Goal: Transaction & Acquisition: Purchase product/service

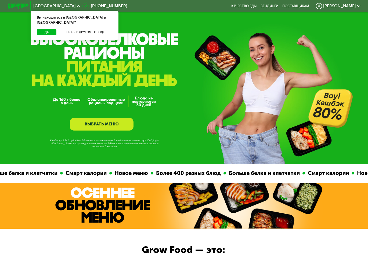
click at [122, 124] on link "ВЫБРАТЬ МЕНЮ" at bounding box center [102, 124] width 64 height 13
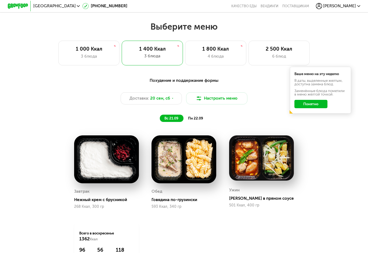
scroll to position [313, 0]
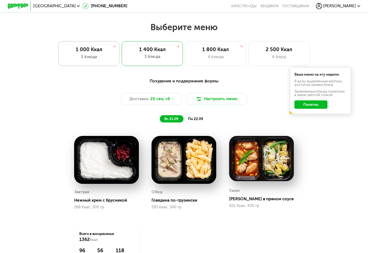
click at [90, 61] on div "1 000 Ккал 3 блюда" at bounding box center [88, 53] width 61 height 24
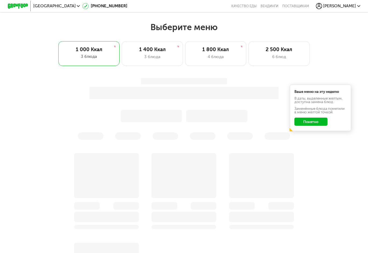
scroll to position [324, 0]
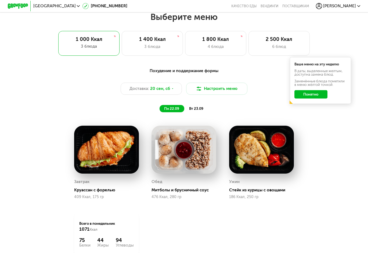
click at [297, 95] on button "Понятно" at bounding box center [311, 94] width 33 height 8
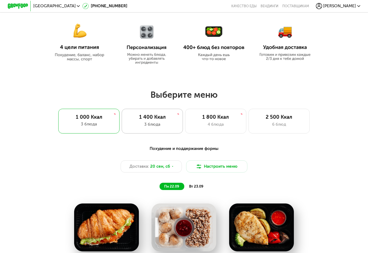
scroll to position [238, 0]
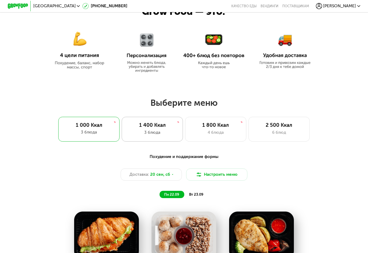
click at [165, 131] on div "3 блюда" at bounding box center [152, 132] width 51 height 6
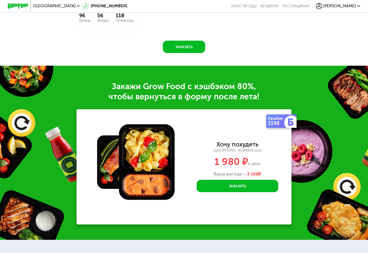
scroll to position [468, 0]
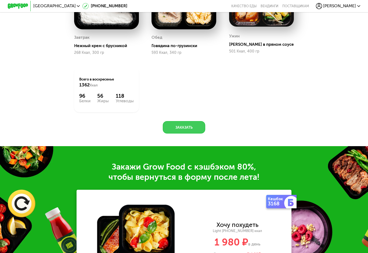
click at [188, 123] on button "Заказать" at bounding box center [184, 127] width 42 height 12
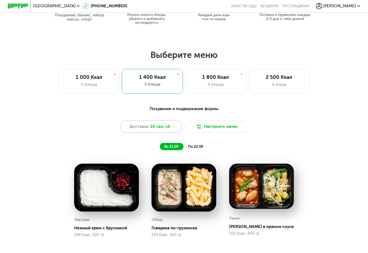
scroll to position [292, 0]
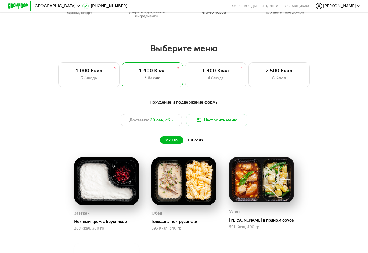
click at [196, 141] on span "пн 22.09" at bounding box center [195, 140] width 15 height 4
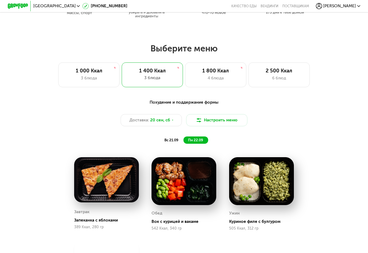
click at [175, 140] on span "вс 21.09" at bounding box center [172, 140] width 14 height 4
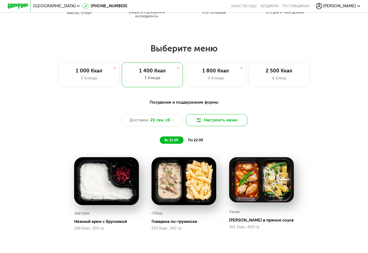
click at [201, 120] on img at bounding box center [199, 120] width 6 height 6
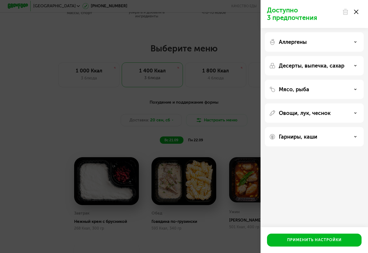
click at [197, 114] on div "Доступно 3 предпочтения Аллергены Десерты, выпечка, сахар Мясо, рыба Овощи, лук…" at bounding box center [184, 126] width 368 height 253
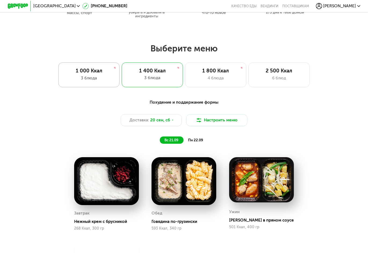
click at [106, 77] on div "3 блюда" at bounding box center [89, 78] width 51 height 6
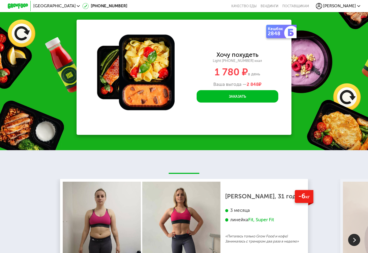
scroll to position [628, 0]
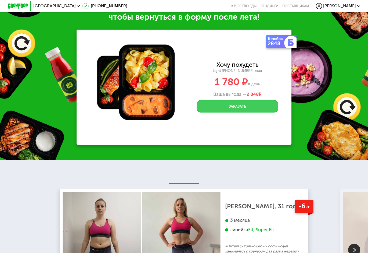
click at [208, 111] on button "Заказать" at bounding box center [238, 106] width 82 height 12
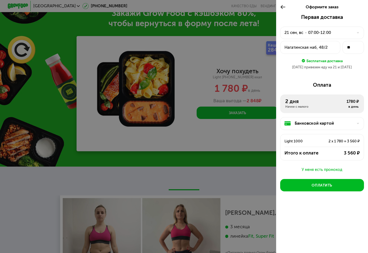
click at [252, 66] on div at bounding box center [184, 126] width 368 height 253
click at [212, 86] on div at bounding box center [184, 126] width 368 height 253
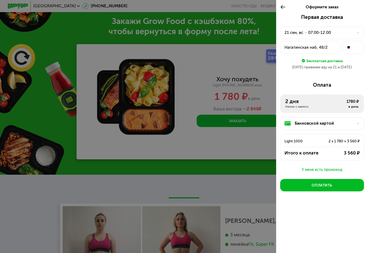
click at [90, 122] on div at bounding box center [184, 126] width 368 height 253
click at [284, 8] on icon at bounding box center [283, 7] width 6 height 6
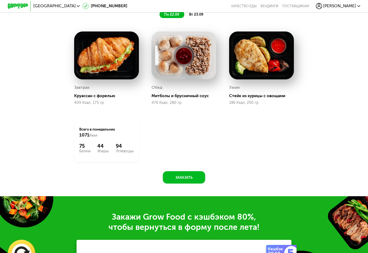
scroll to position [325, 0]
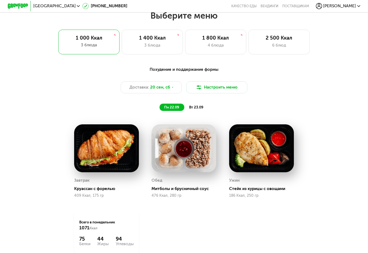
click at [198, 108] on span "вт 23.09" at bounding box center [196, 107] width 14 height 4
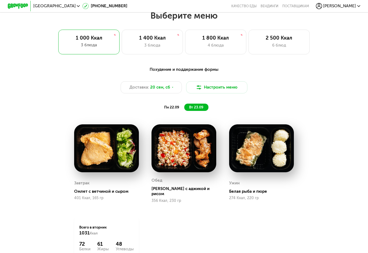
click at [180, 106] on div "пн 22.09" at bounding box center [172, 106] width 25 height 7
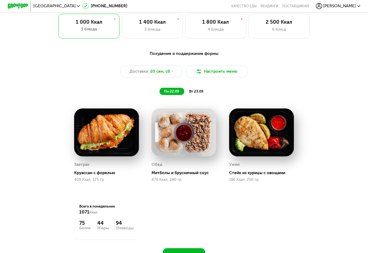
scroll to position [317, 0]
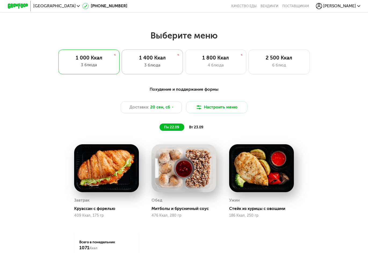
click at [149, 53] on div "1 400 Ккал 3 блюда" at bounding box center [152, 61] width 61 height 24
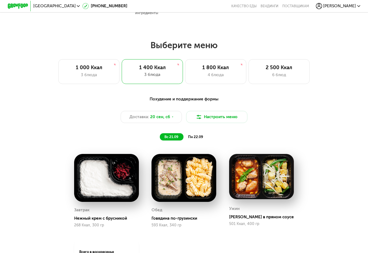
scroll to position [295, 0]
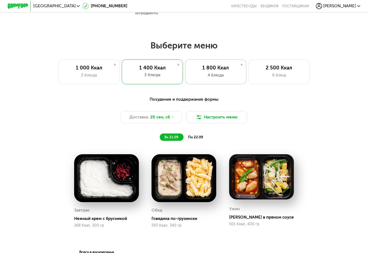
click at [209, 76] on div "4 блюда" at bounding box center [216, 75] width 51 height 6
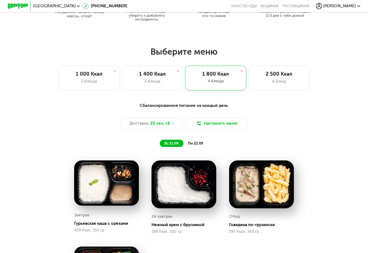
scroll to position [287, 0]
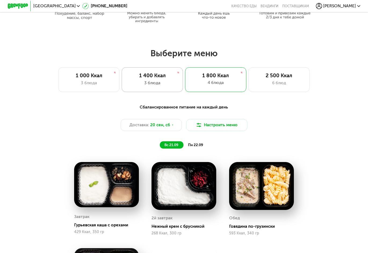
click at [165, 80] on div "3 блюда" at bounding box center [152, 83] width 51 height 6
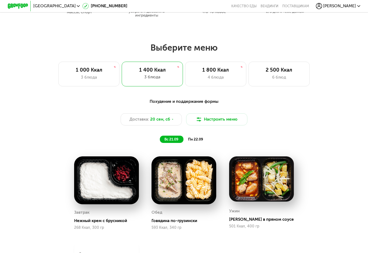
scroll to position [293, 0]
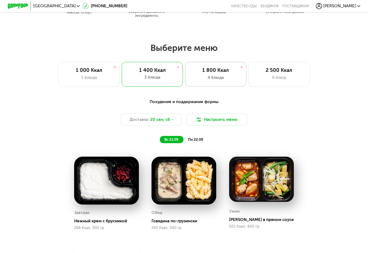
click at [197, 79] on div "4 блюда" at bounding box center [216, 77] width 51 height 6
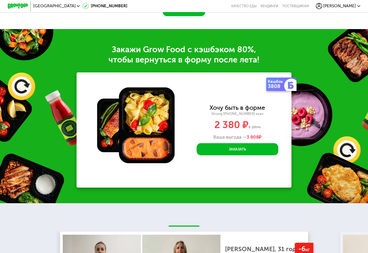
scroll to position [614, 0]
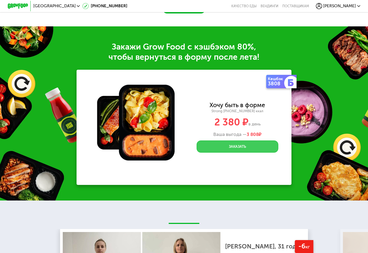
click at [214, 146] on button "Заказать" at bounding box center [238, 146] width 82 height 12
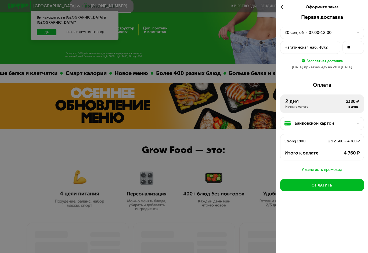
scroll to position [91, 0]
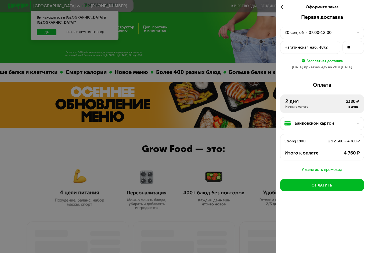
click at [309, 166] on div "У меня есть промокод" at bounding box center [322, 169] width 84 height 6
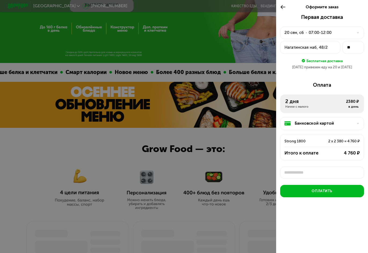
scroll to position [2, 0]
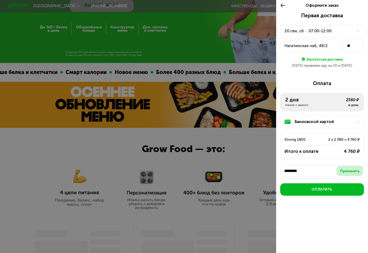
type input "********"
click at [345, 169] on div "Применить" at bounding box center [350, 170] width 20 height 5
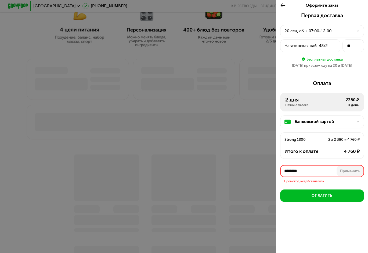
scroll to position [294, 0]
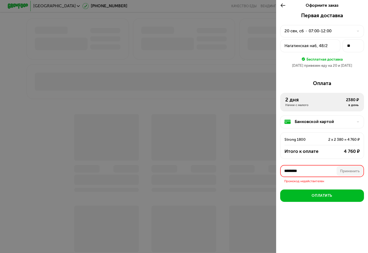
click at [158, 182] on div at bounding box center [184, 126] width 368 height 253
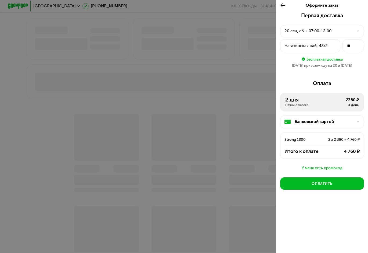
click at [177, 154] on div at bounding box center [184, 126] width 368 height 253
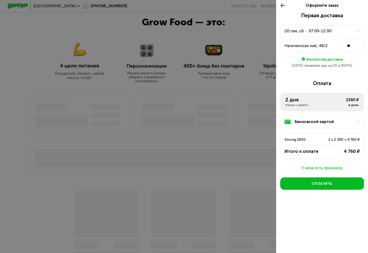
click at [245, 83] on div at bounding box center [184, 126] width 368 height 253
click at [284, 6] on icon at bounding box center [283, 5] width 6 height 6
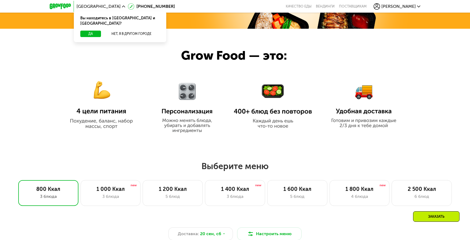
scroll to position [314, 0]
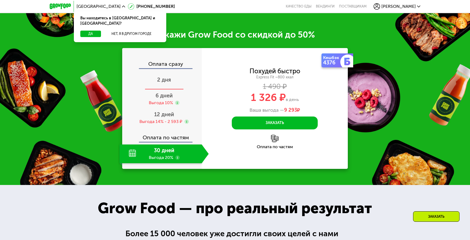
click at [169, 83] on span "2 дня" at bounding box center [164, 80] width 14 height 6
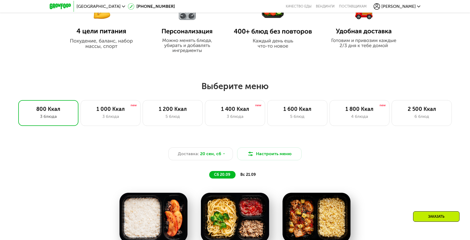
scroll to position [324, 0]
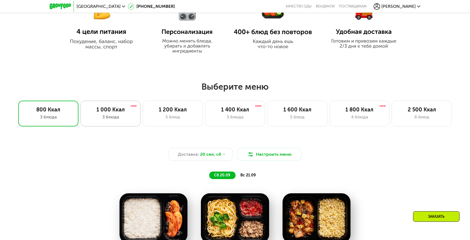
click at [116, 122] on div "1 000 Ккал 3 блюда" at bounding box center [111, 114] width 60 height 26
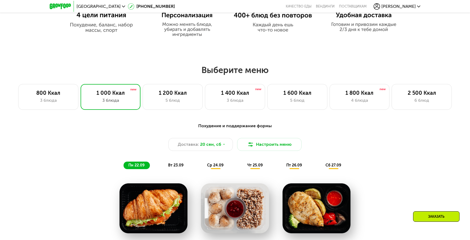
scroll to position [346, 0]
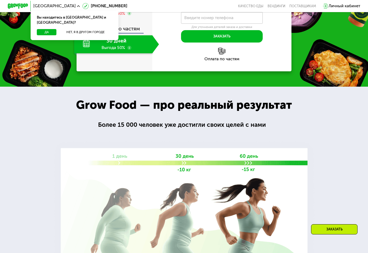
scroll to position [618, 0]
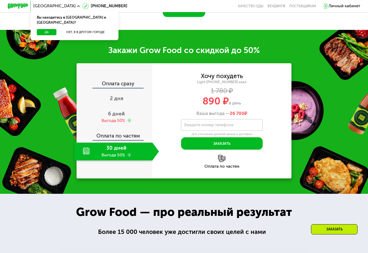
scroll to position [587, 0]
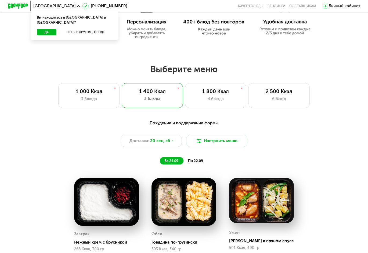
scroll to position [278, 0]
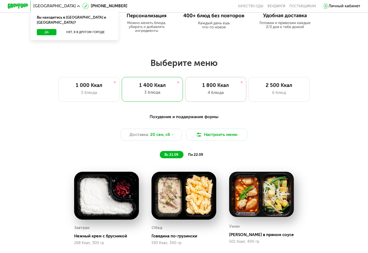
click at [214, 94] on div "4 блюда" at bounding box center [216, 93] width 51 height 6
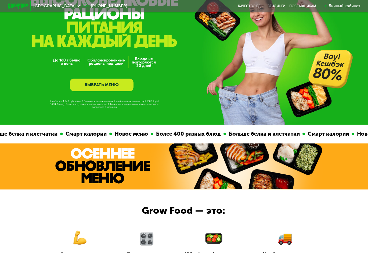
scroll to position [0, 0]
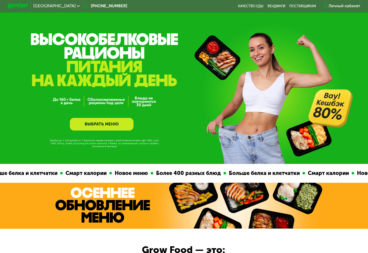
click at [346, 8] on div "Личный кабинет" at bounding box center [345, 6] width 32 height 6
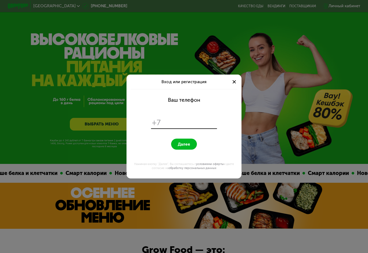
click at [238, 78] on div "Вход или регистрация" at bounding box center [184, 81] width 115 height 14
click at [239, 84] on div "Вход или регистрация" at bounding box center [184, 81] width 115 height 14
click at [234, 81] on span at bounding box center [234, 81] width 3 height 3
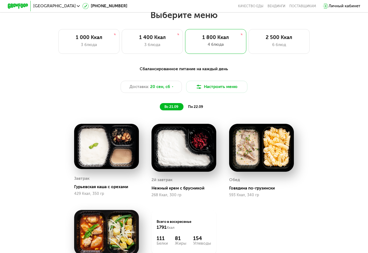
scroll to position [339, 0]
